Goal: Find specific page/section

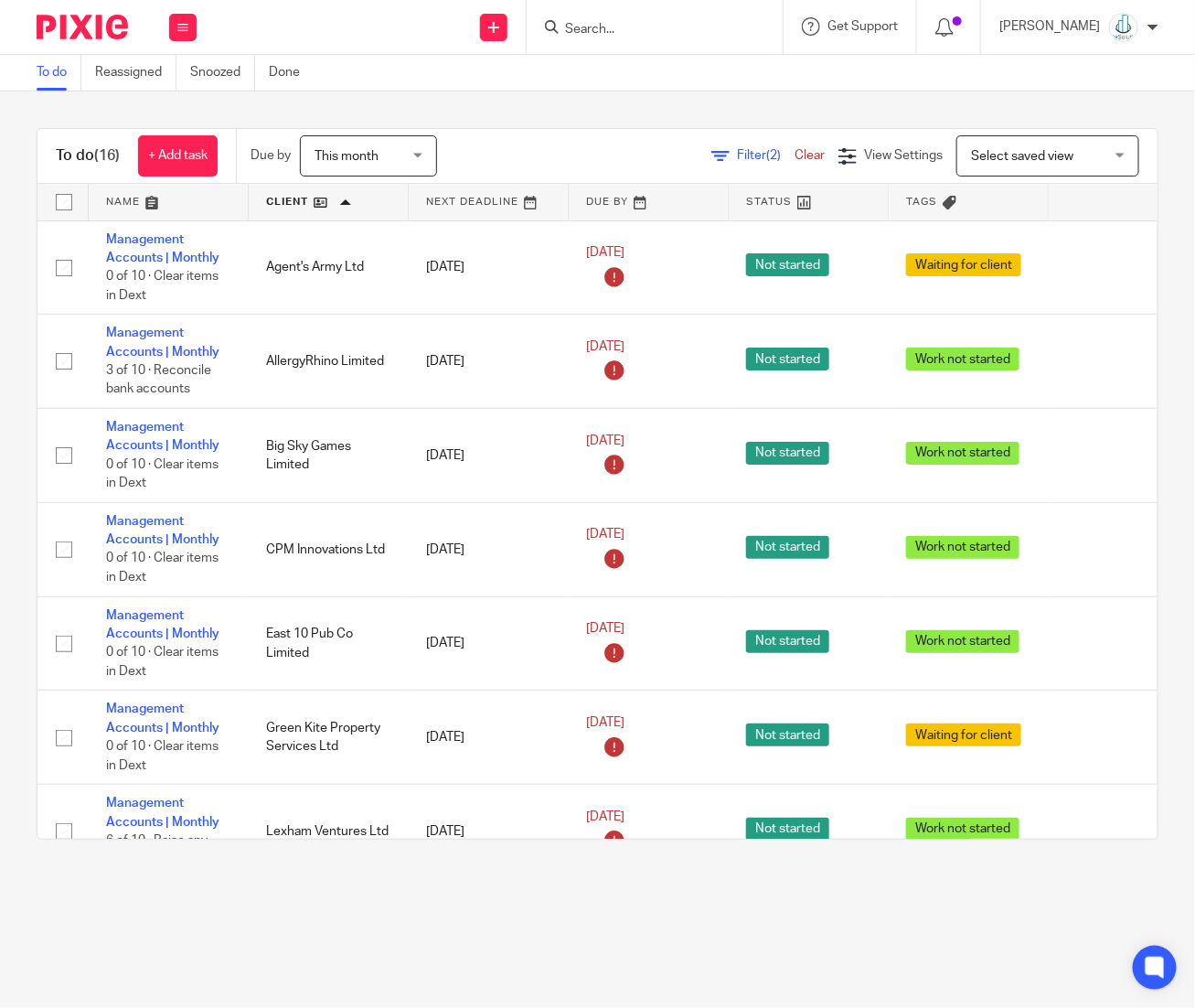
scroll to position [257, 0]
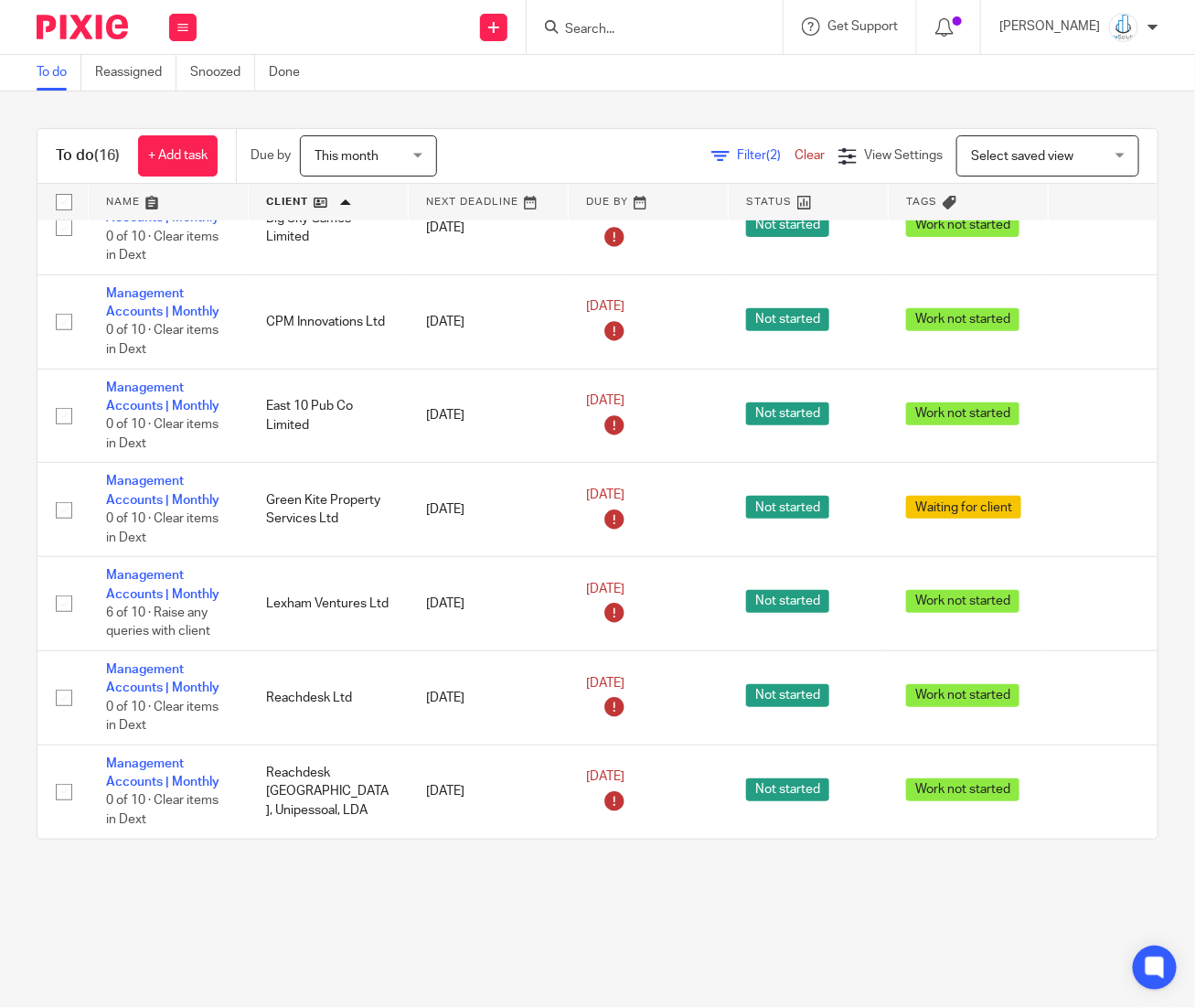
click at [650, 32] on input "Search" at bounding box center [646, 30] width 165 height 16
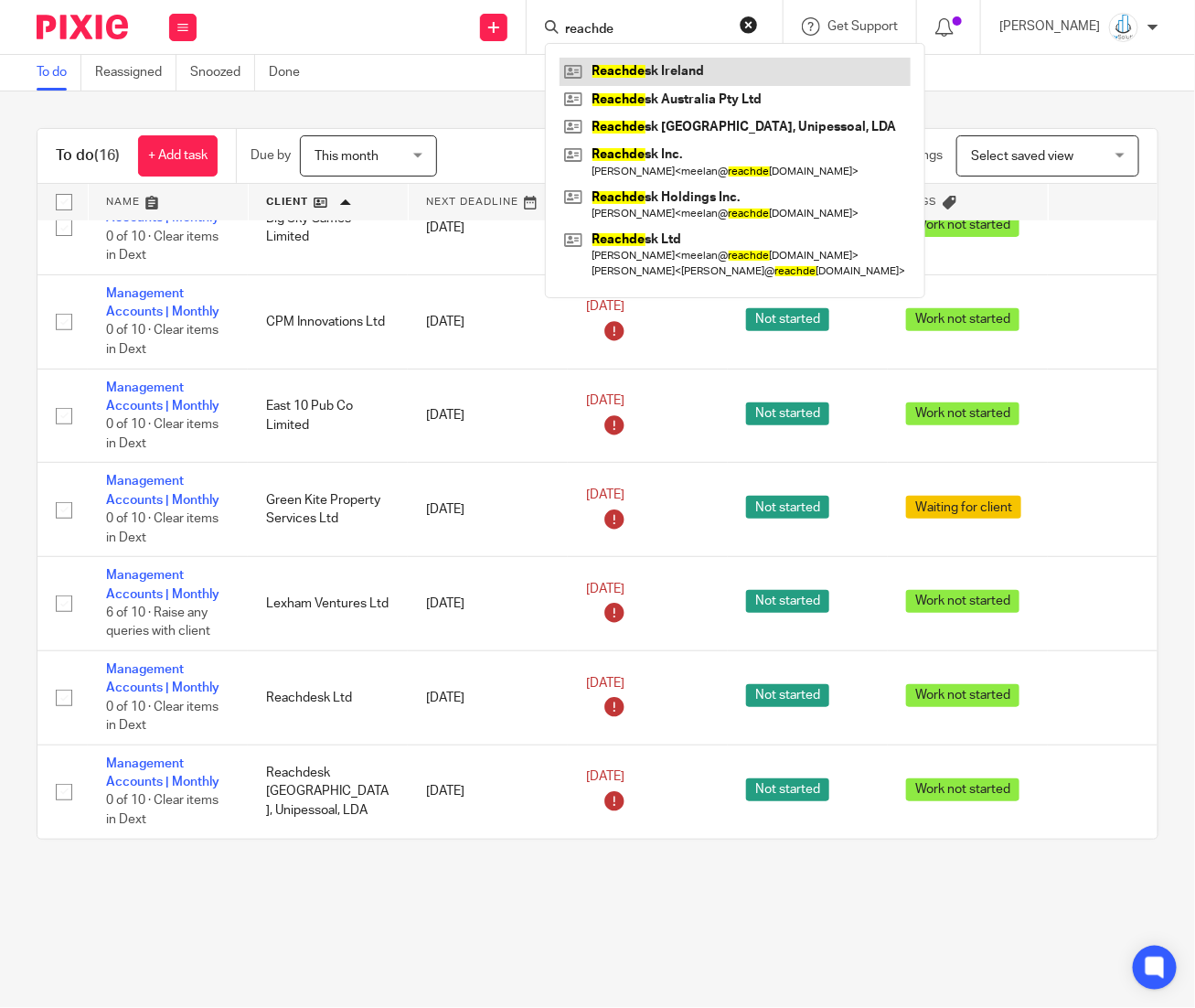
type input "reachde"
click at [695, 73] on link at bounding box center [735, 71] width 351 height 27
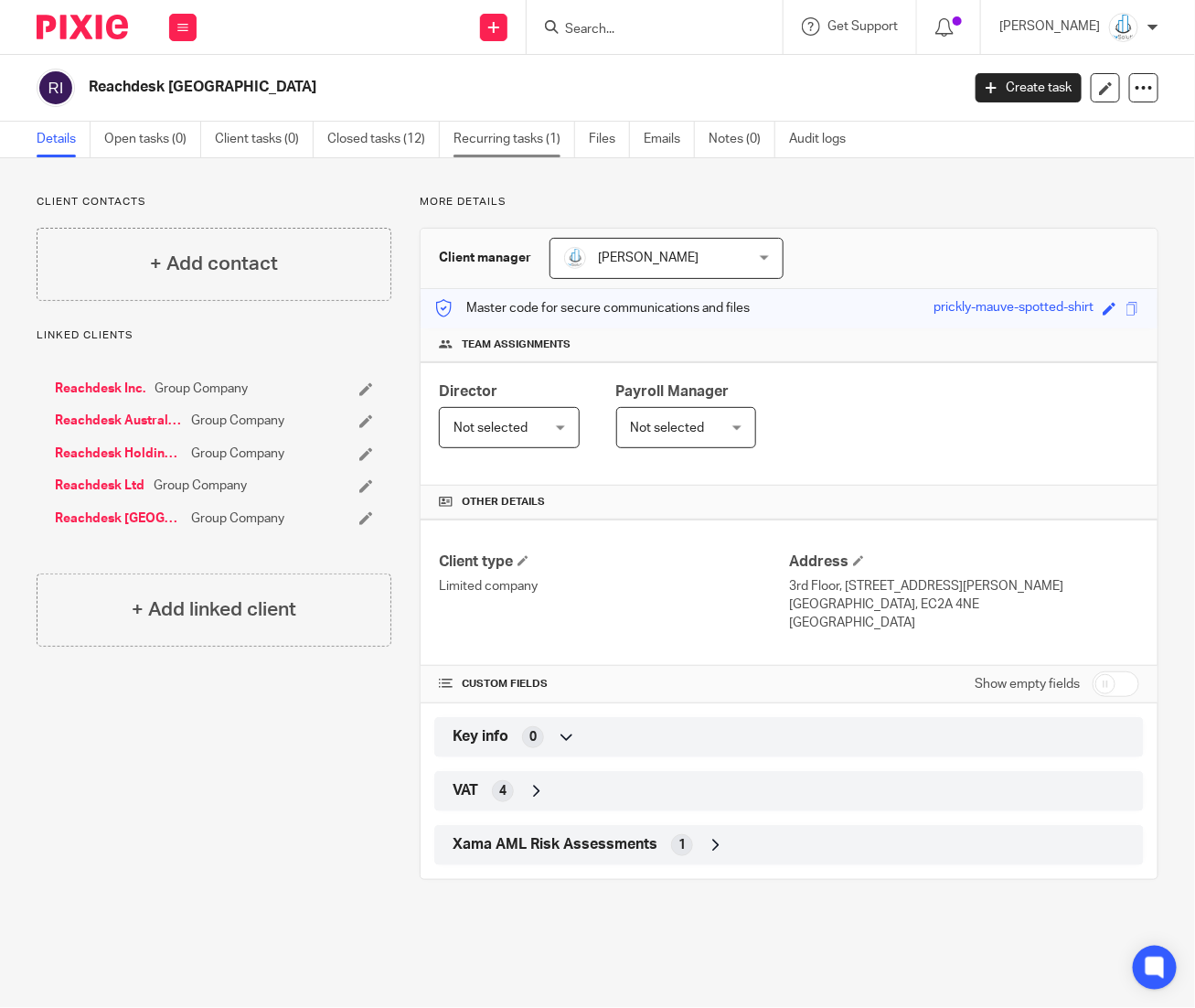
click at [495, 154] on link "Recurring tasks (1)" at bounding box center [514, 139] width 122 height 36
